Goal: Task Accomplishment & Management: Use online tool/utility

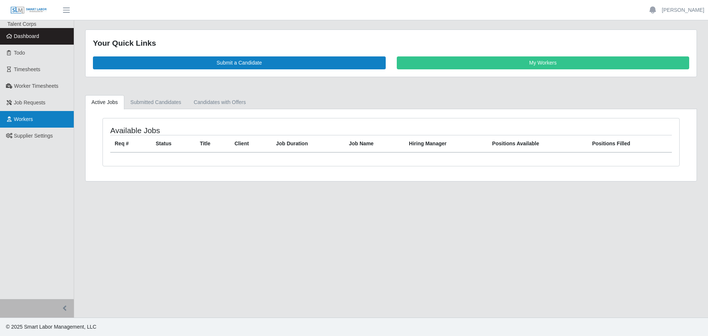
click at [43, 118] on link "Workers" at bounding box center [37, 119] width 74 height 17
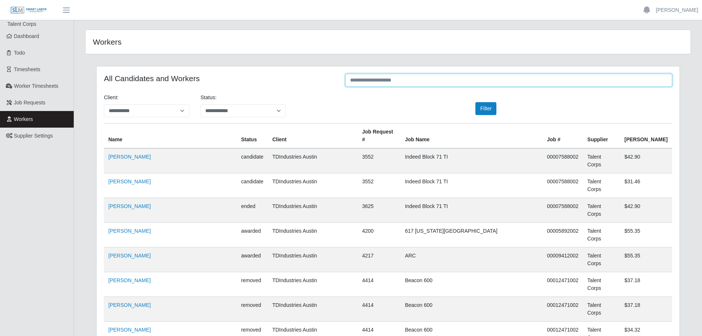
click at [365, 80] on input "text" at bounding box center [508, 80] width 327 height 13
click at [382, 80] on input "text" at bounding box center [508, 80] width 327 height 13
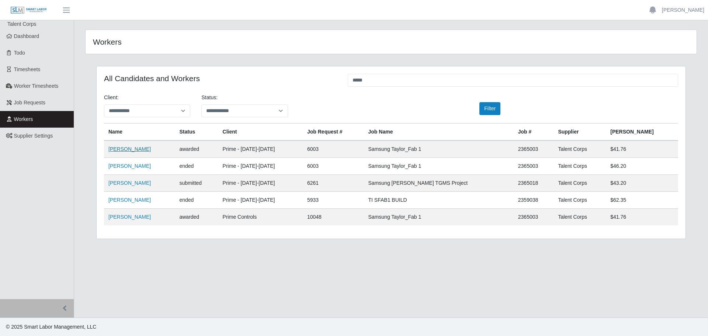
click at [128, 150] on link "Jorge Contreras" at bounding box center [129, 149] width 42 height 6
drag, startPoint x: 374, startPoint y: 81, endPoint x: 325, endPoint y: 80, distance: 49.4
click at [325, 80] on div "All Candidates and Workers *****" at bounding box center [390, 81] width 585 height 14
click at [441, 83] on input "*****" at bounding box center [513, 80] width 330 height 13
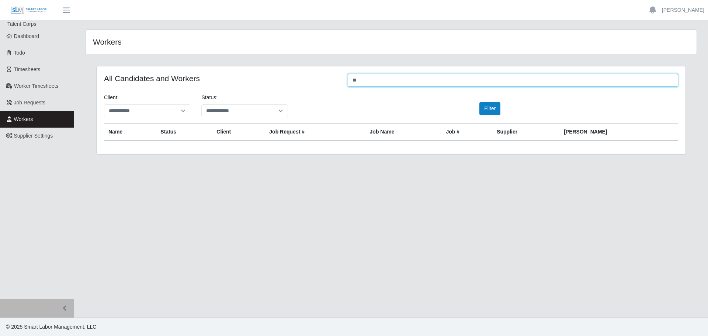
type input "*"
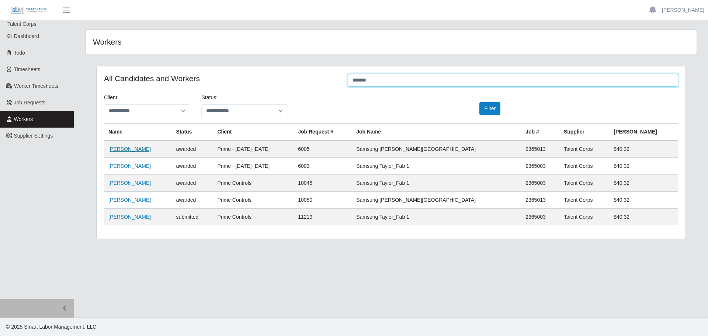
type input "*******"
click at [125, 149] on link "Gustavo Davila" at bounding box center [129, 149] width 42 height 6
click at [26, 36] on span "Dashboard" at bounding box center [26, 36] width 25 height 6
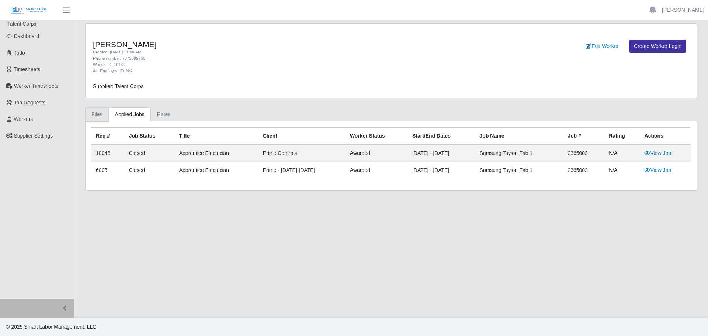
click at [89, 115] on link "Files" at bounding box center [97, 114] width 24 height 14
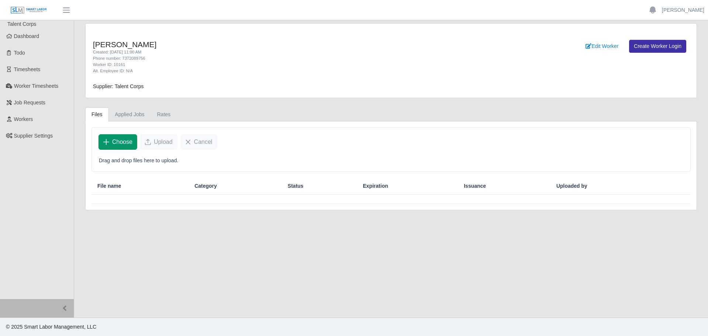
click at [122, 144] on span "Choose" at bounding box center [122, 141] width 20 height 9
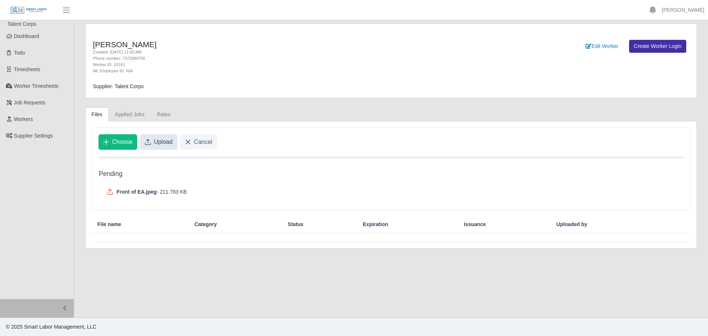
click at [160, 140] on span "Upload" at bounding box center [163, 141] width 19 height 9
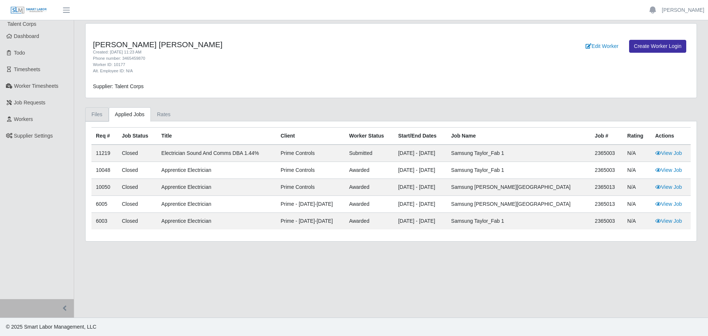
click at [90, 115] on link "Files" at bounding box center [97, 114] width 24 height 14
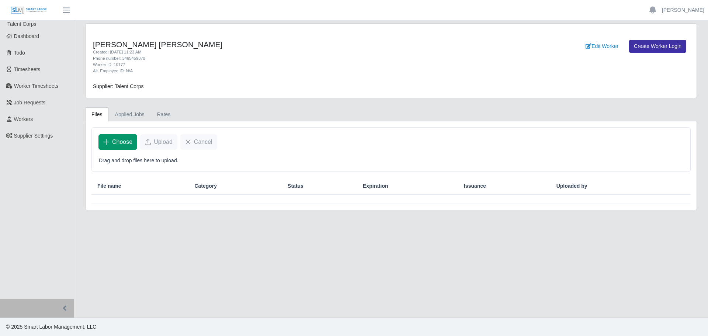
click at [114, 143] on span "Choose" at bounding box center [122, 141] width 20 height 9
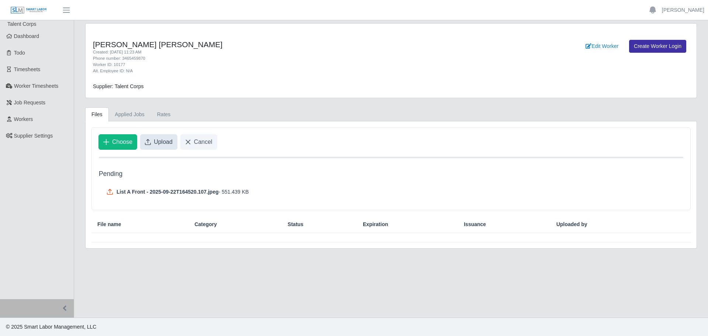
click at [149, 144] on icon "Upload" at bounding box center [148, 142] width 6 height 6
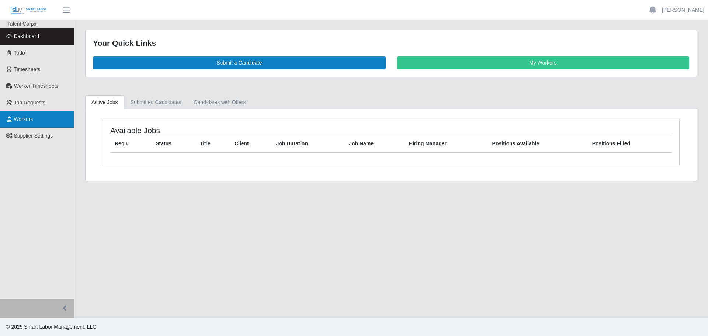
click at [27, 115] on link "Workers" at bounding box center [37, 119] width 74 height 17
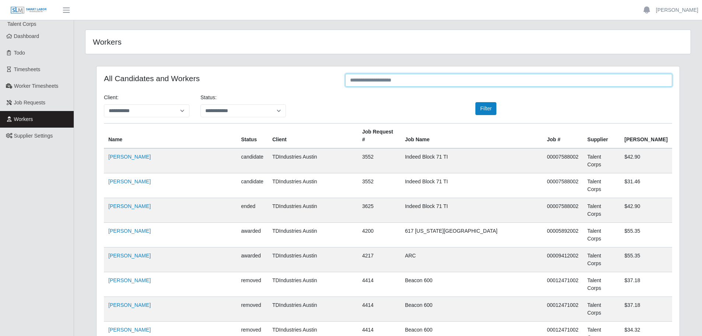
click at [422, 81] on input "text" at bounding box center [508, 80] width 327 height 13
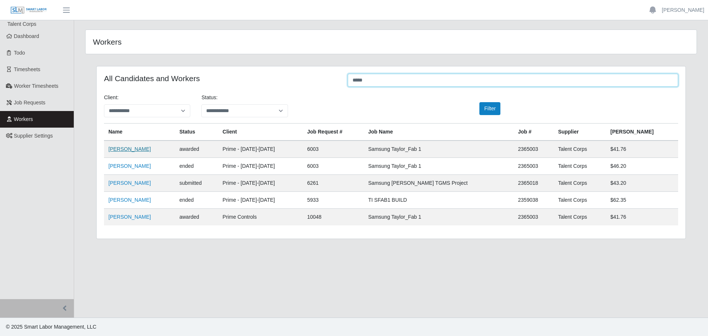
type input "*****"
click at [134, 151] on link "Jorge Contreras" at bounding box center [129, 149] width 42 height 6
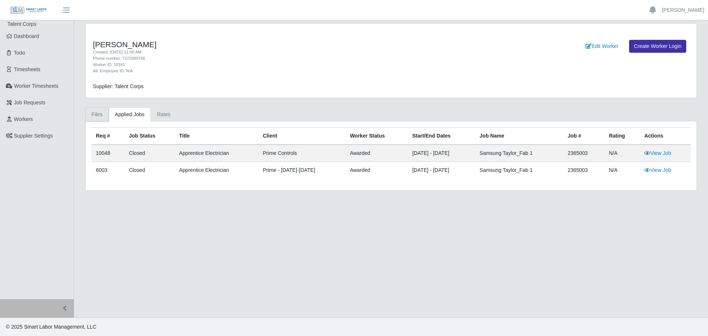
click at [88, 112] on link "Files" at bounding box center [97, 114] width 24 height 14
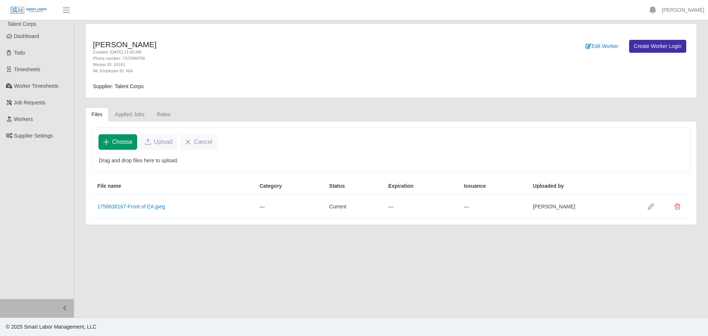
click at [121, 145] on span "Choose" at bounding box center [122, 141] width 20 height 9
click at [122, 139] on span "Choose" at bounding box center [122, 141] width 20 height 9
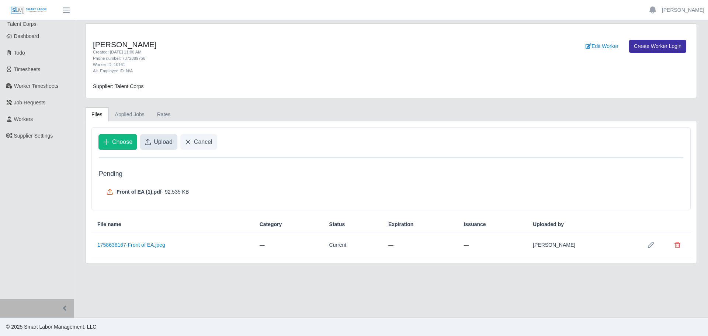
click at [160, 143] on span "Upload" at bounding box center [163, 141] width 19 height 9
